Goal: Information Seeking & Learning: Learn about a topic

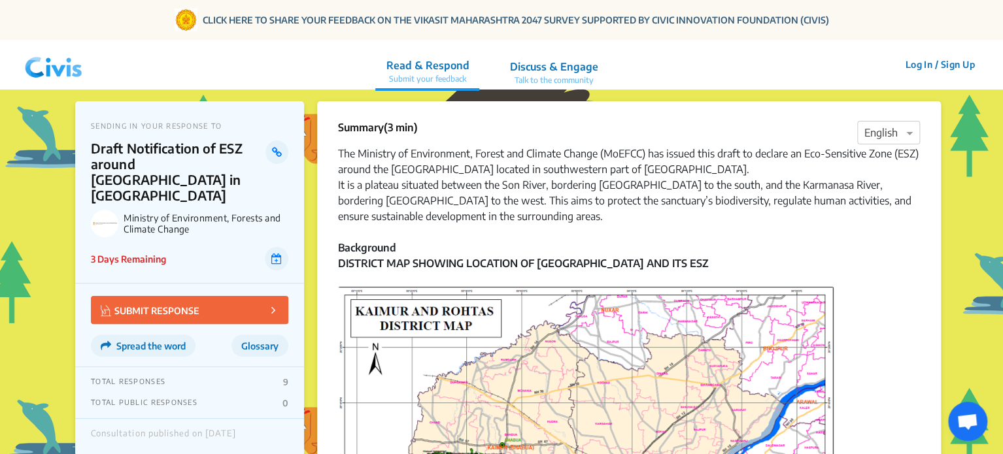
click at [78, 69] on img at bounding box center [54, 64] width 68 height 39
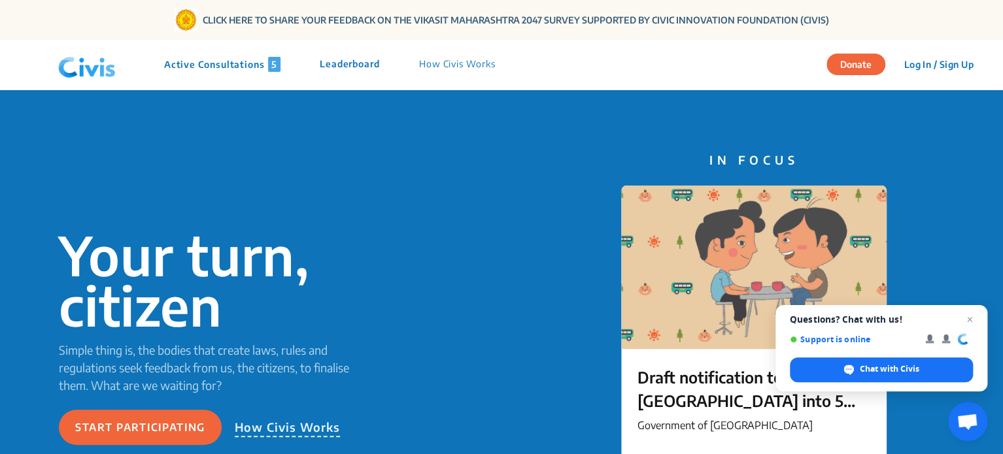
click at [209, 68] on p "Active Consultations 5" at bounding box center [222, 64] width 116 height 15
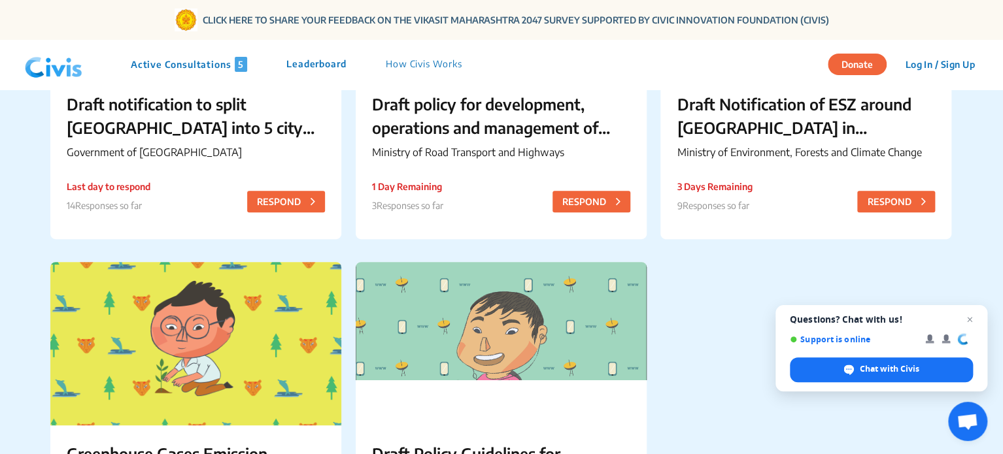
scroll to position [323, 0]
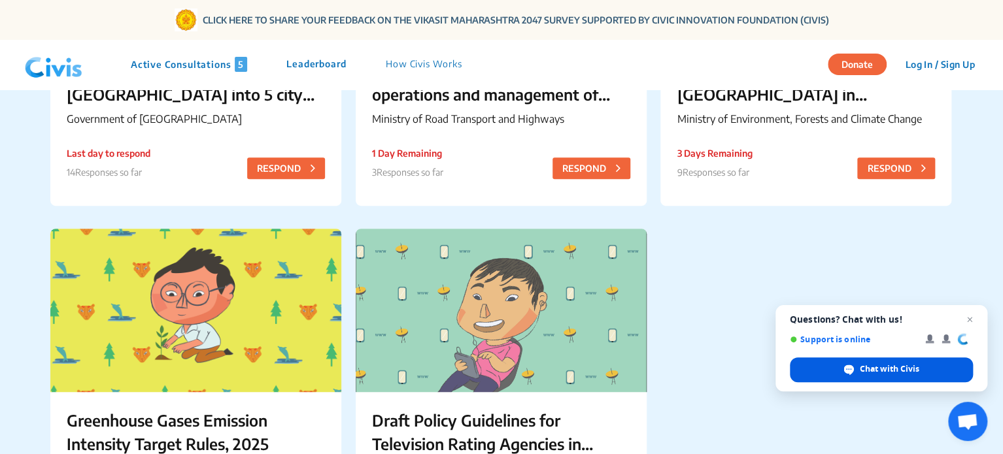
click at [893, 367] on span "Chat with Civis" at bounding box center [888, 369] width 59 height 12
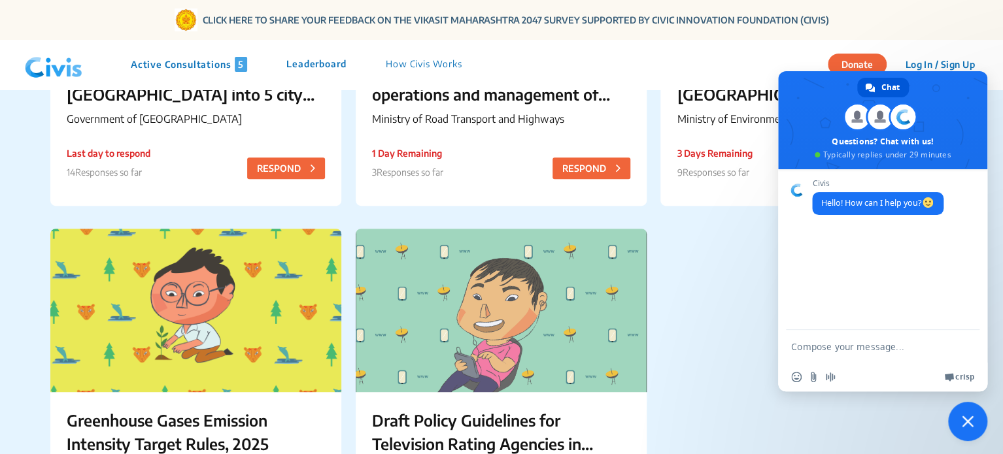
click at [759, 328] on div "Draft notification to split [GEOGRAPHIC_DATA] into 5 city corporations/[GEOGRAP…" at bounding box center [501, 218] width 903 height 690
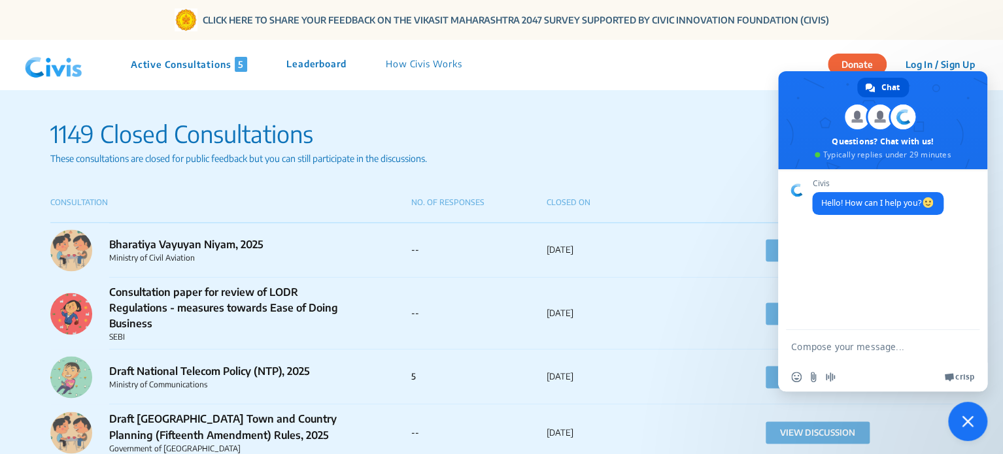
scroll to position [863, 0]
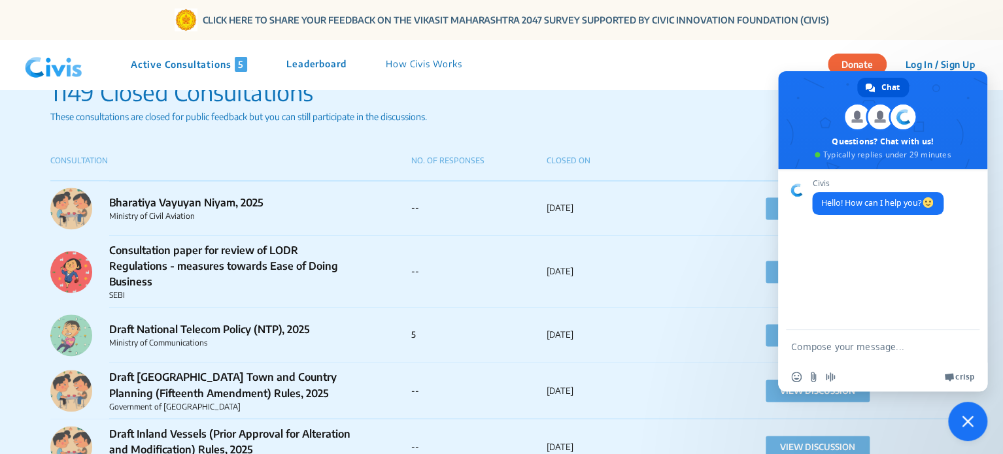
click at [239, 201] on p "Bharatiya Vayuyan Niyam, 2025" at bounding box center [230, 203] width 242 height 16
click at [765, 203] on button "VIEW DISCUSSION" at bounding box center [817, 208] width 104 height 22
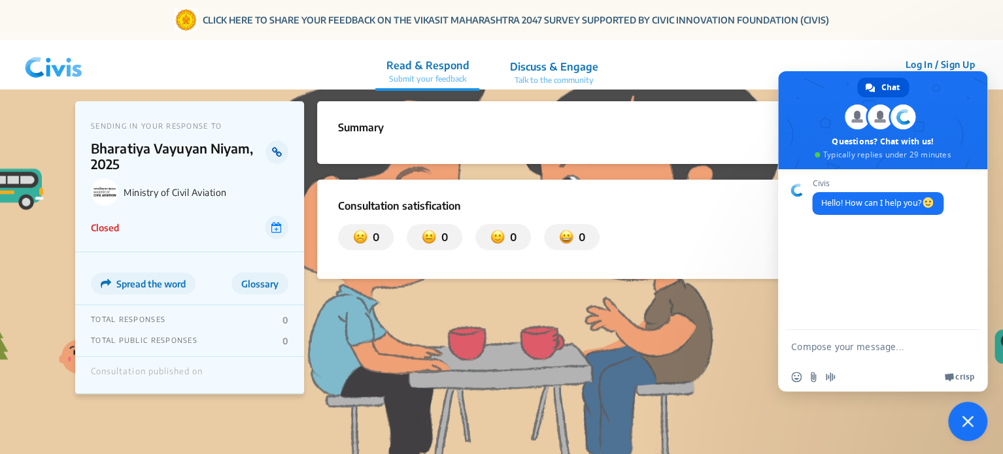
click at [265, 148] on link at bounding box center [276, 153] width 23 height 24
click at [46, 62] on img at bounding box center [54, 64] width 68 height 39
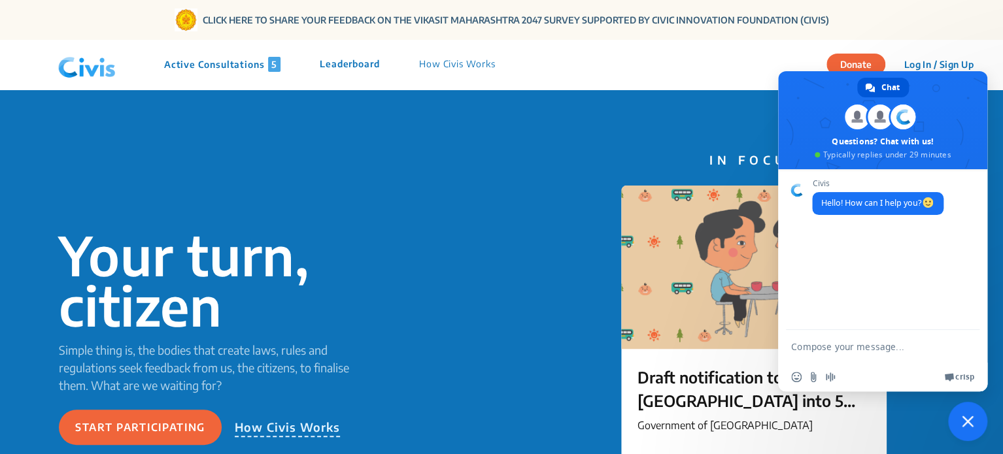
click at [233, 67] on p "Active Consultations 5" at bounding box center [222, 64] width 116 height 15
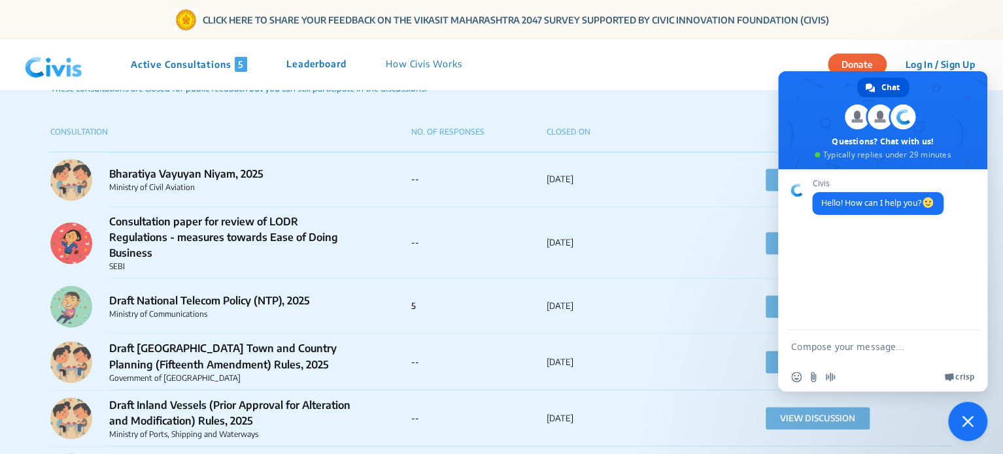
scroll to position [923, 0]
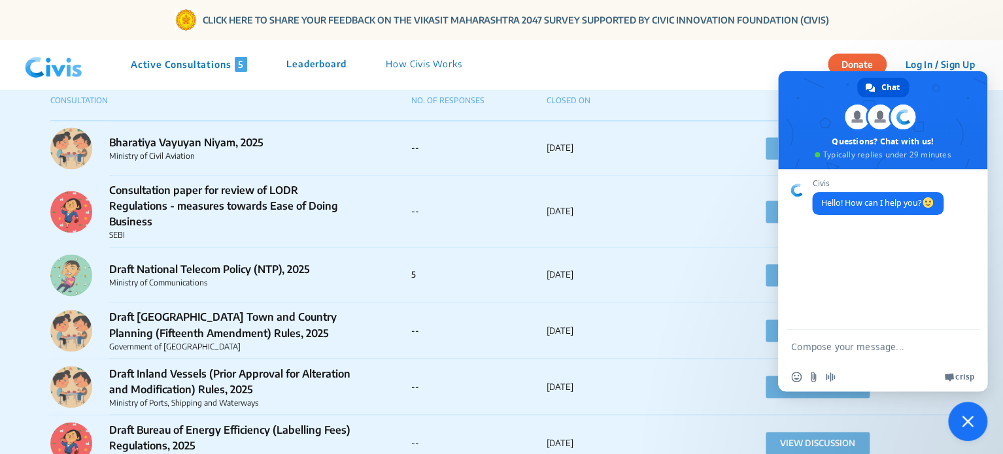
click at [172, 66] on p "Active Consultations 5" at bounding box center [189, 64] width 116 height 15
